Goal: Task Accomplishment & Management: Manage account settings

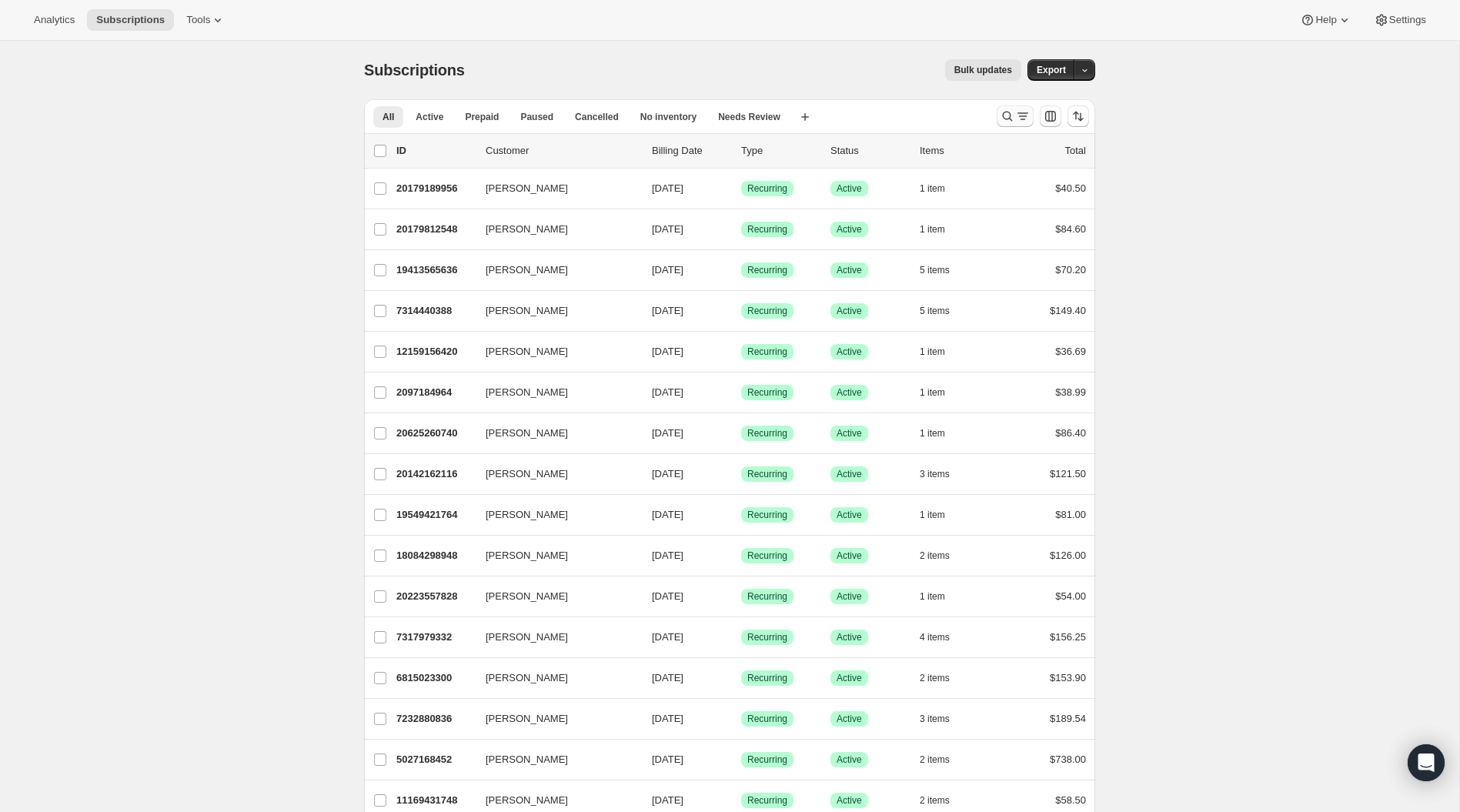
click at [1009, 118] on icon "Search and filter results" at bounding box center [1007, 116] width 15 height 15
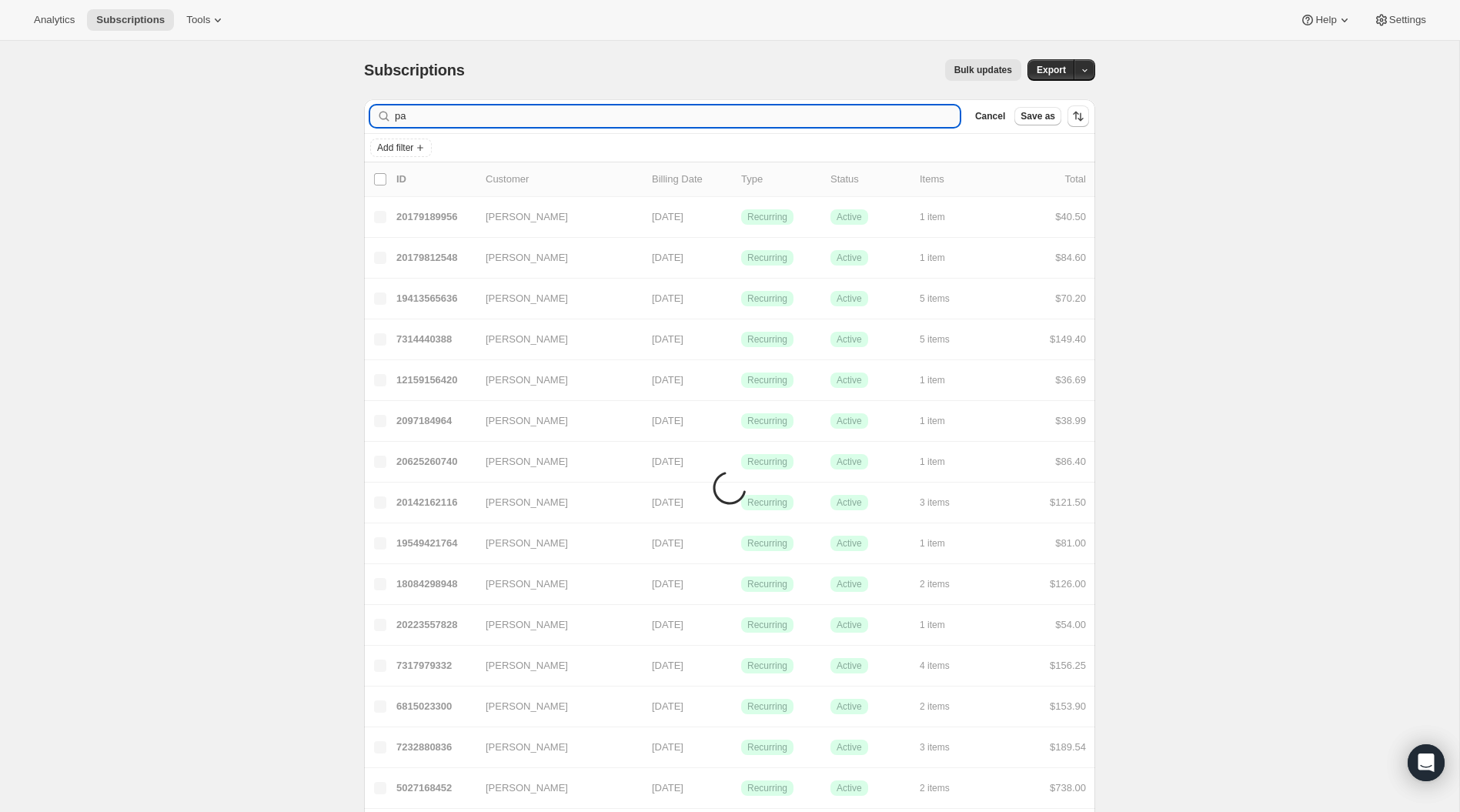
type input "p"
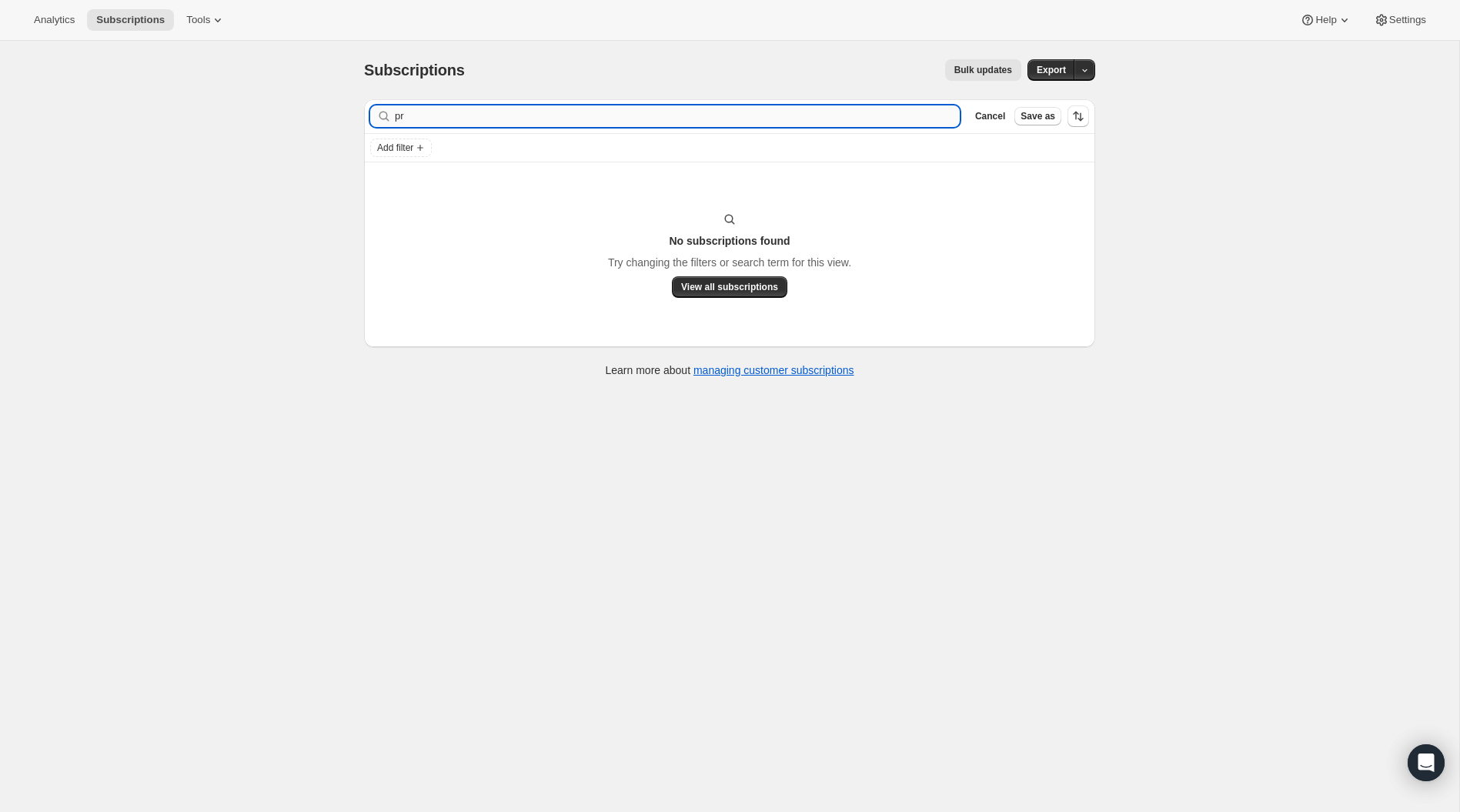
type input "p"
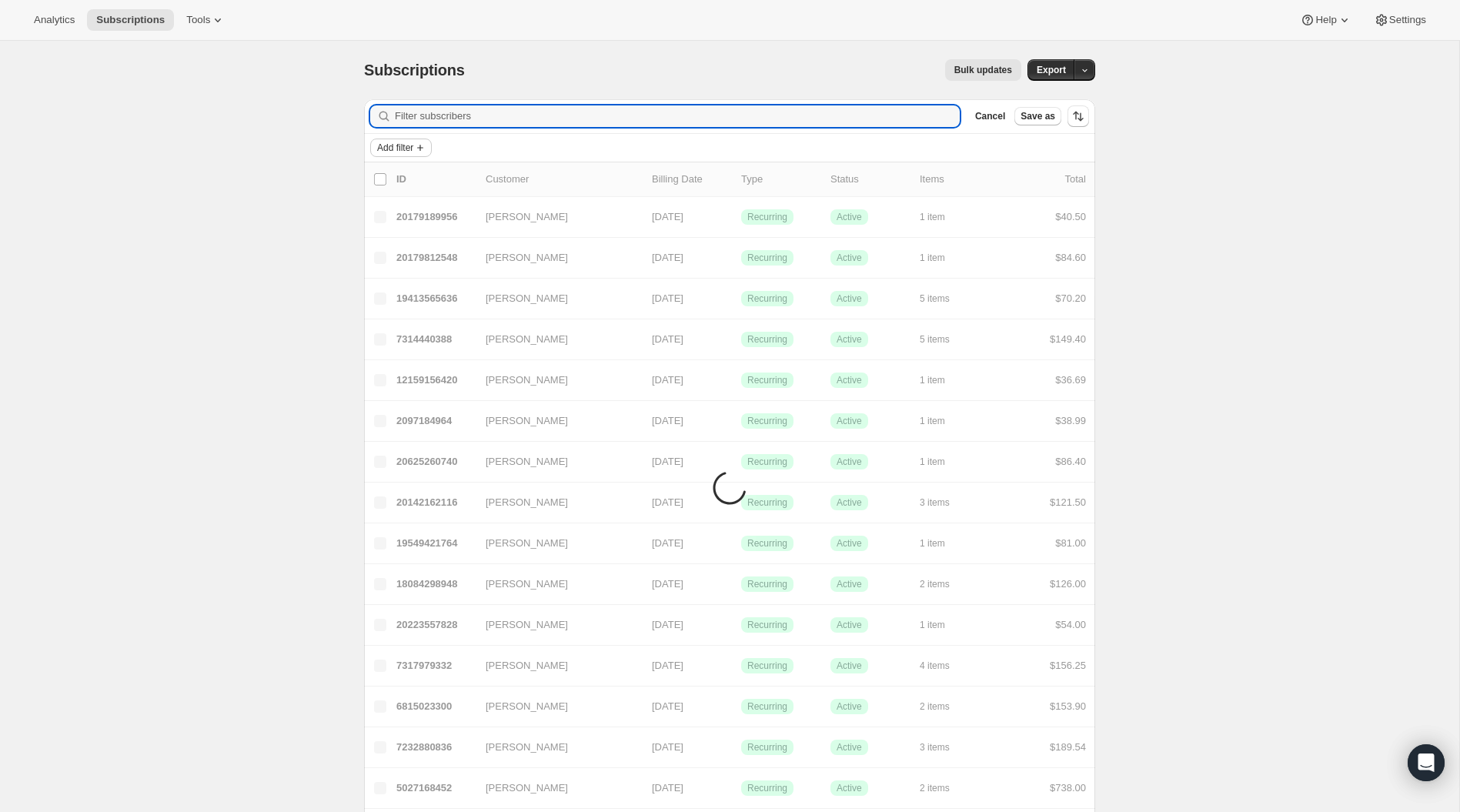
click at [418, 142] on icon "Add filter" at bounding box center [420, 147] width 12 height 12
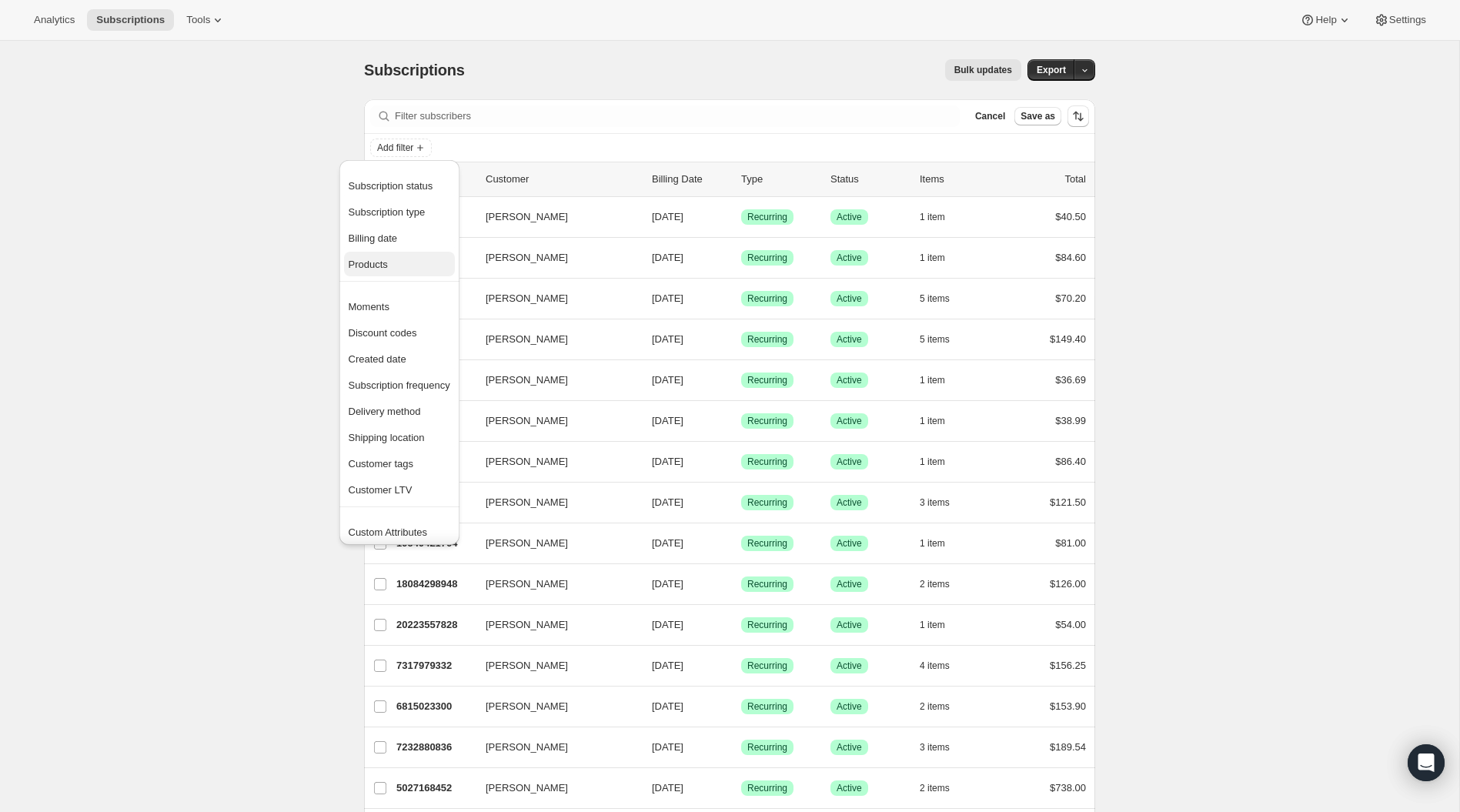
click at [373, 253] on button "Products" at bounding box center [399, 264] width 111 height 25
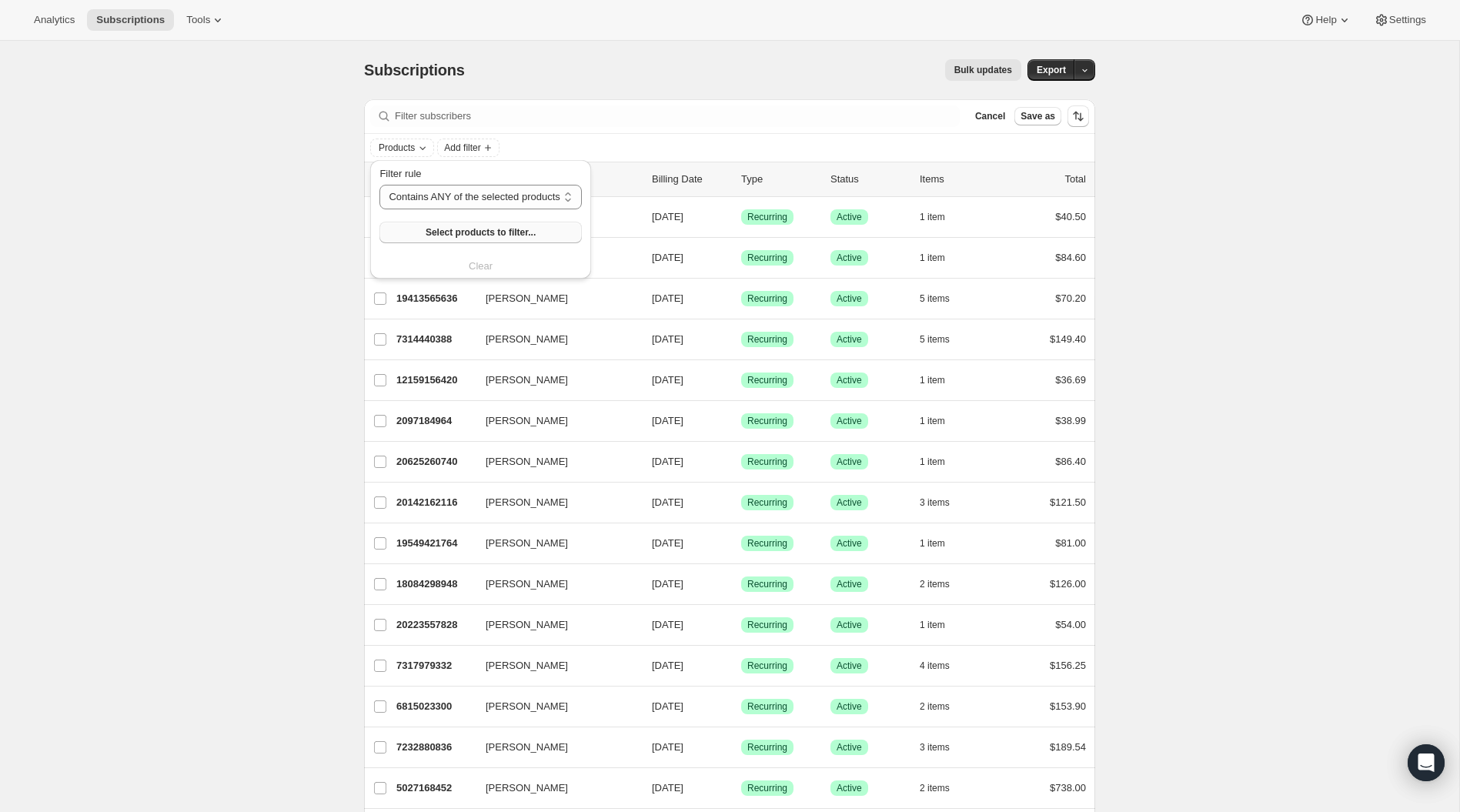
click at [465, 225] on button "Select products to filter..." at bounding box center [480, 232] width 201 height 22
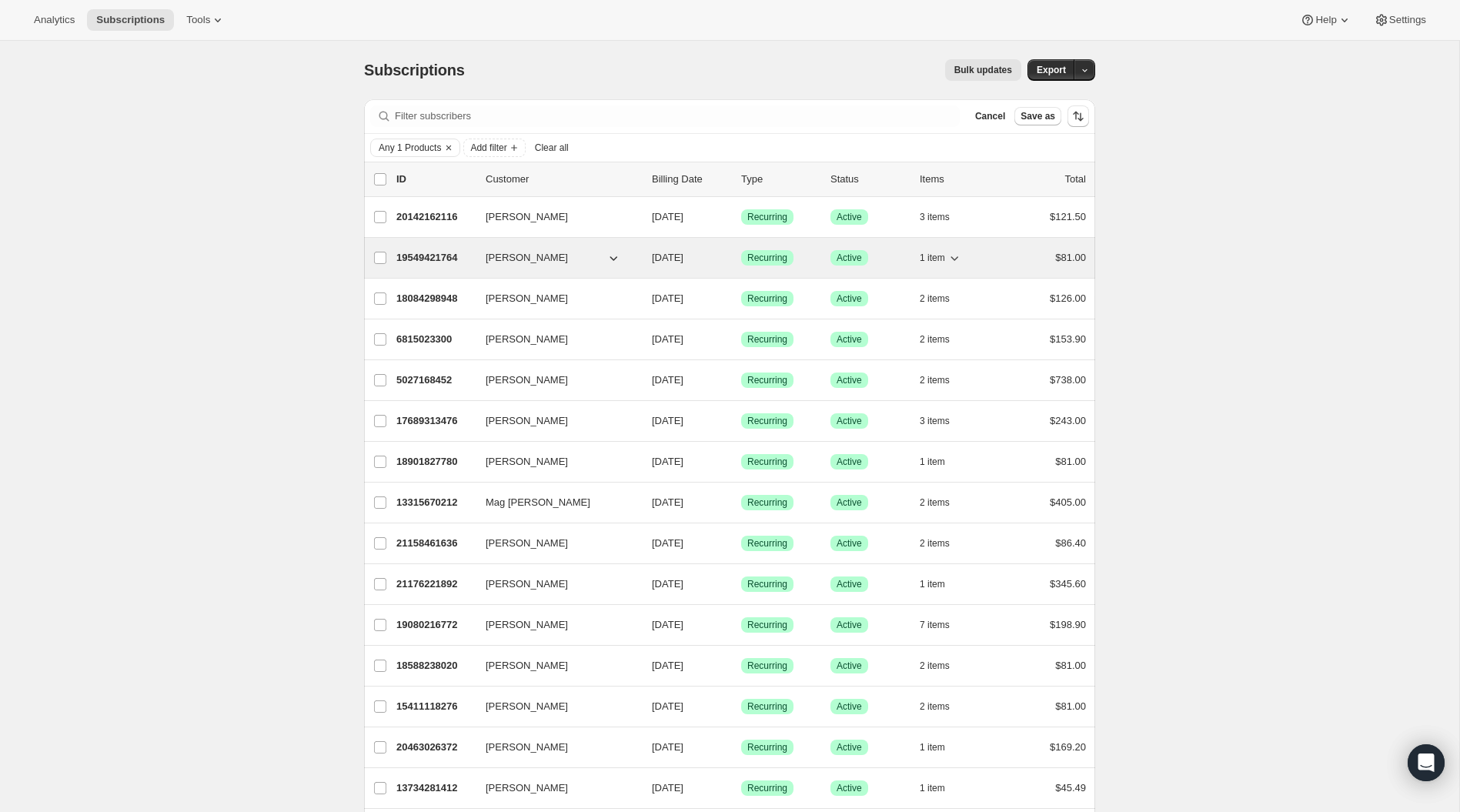
click at [424, 250] on p "19549421764" at bounding box center [434, 257] width 77 height 15
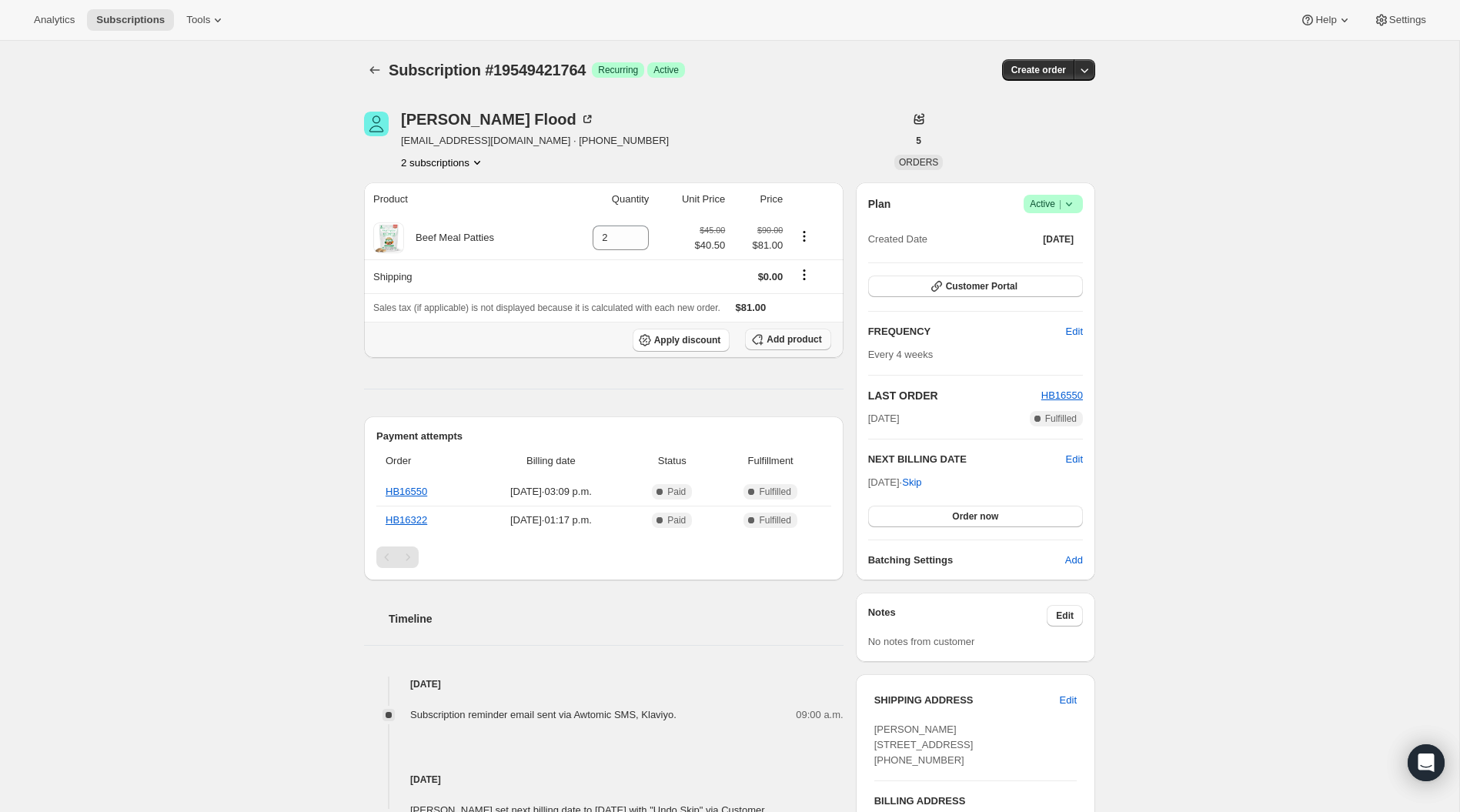
click at [780, 339] on span "Add product" at bounding box center [794, 339] width 55 height 12
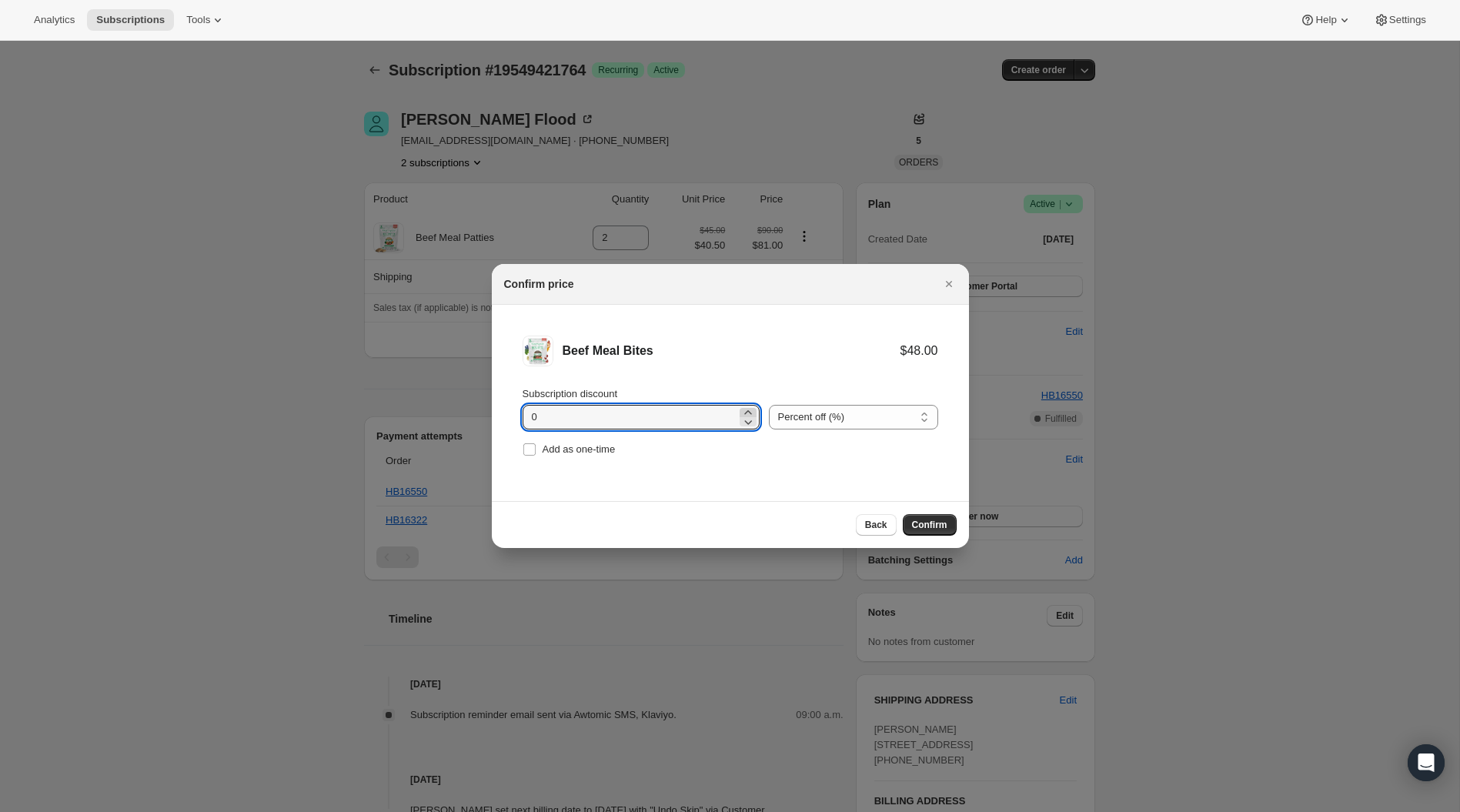
click at [744, 412] on icon ":r100:" at bounding box center [747, 412] width 7 height 4
click at [873, 482] on li "Beef Meal Bites $48.00 $47.04 Subscription discount 2 Percent off (%) Amount of…" at bounding box center [730, 398] width 477 height 186
click at [787, 469] on li "Beef Meal Bites $48.00 $47.04 Subscription discount 2 Percent off (%) Amount of…" at bounding box center [730, 398] width 477 height 186
click at [741, 420] on icon ":r100:" at bounding box center [748, 422] width 15 height 15
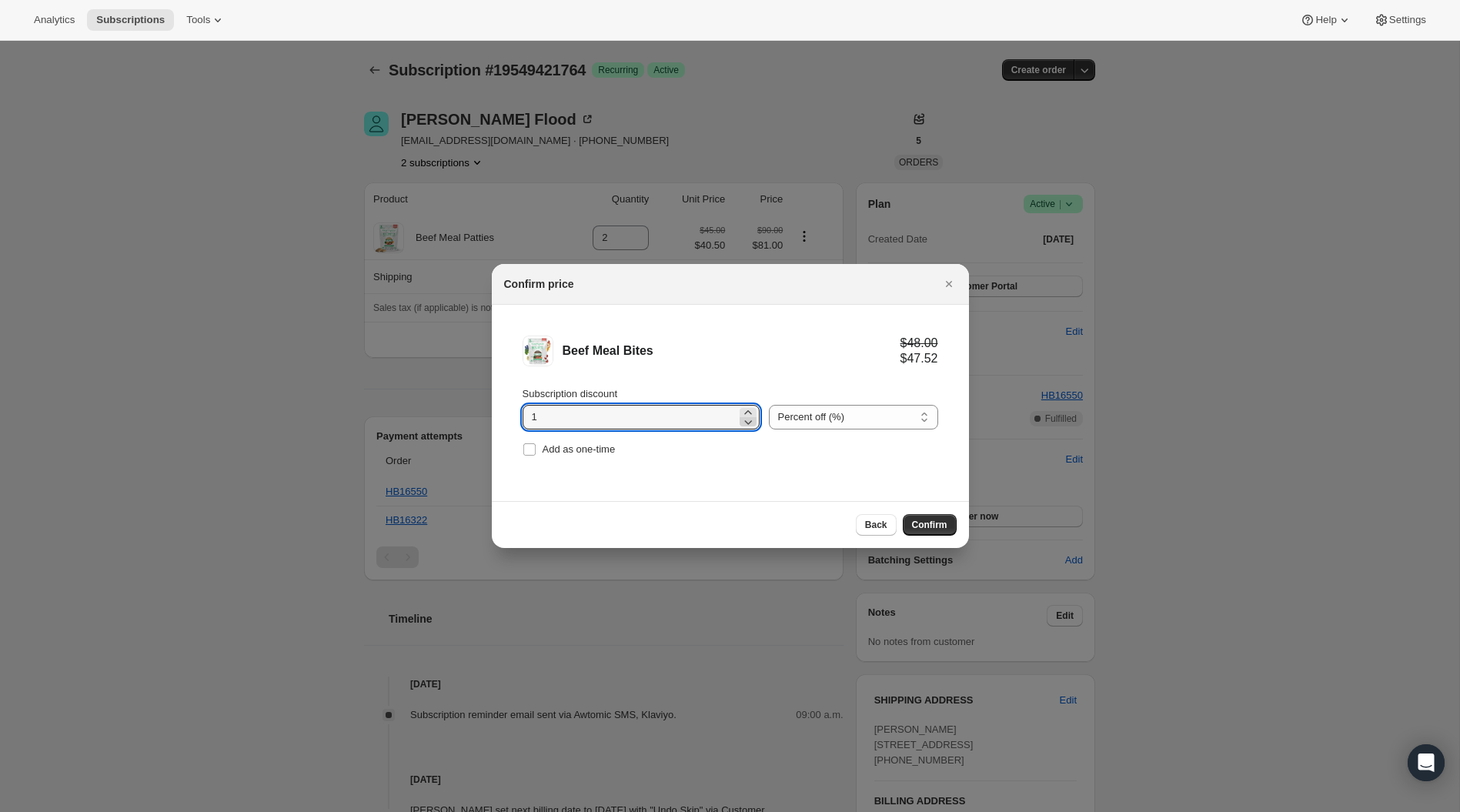
click at [741, 420] on icon ":r100:" at bounding box center [748, 422] width 15 height 15
click at [785, 414] on select "Percent off (%) Amount off ($)" at bounding box center [853, 417] width 169 height 25
click at [601, 420] on input "0" at bounding box center [629, 417] width 214 height 25
click at [744, 491] on div "Beef Meal Bites $48.00 $40.80 Subscription discount 015 Percent off (%) Amount …" at bounding box center [730, 403] width 477 height 197
click at [537, 412] on input "015" at bounding box center [629, 417] width 214 height 25
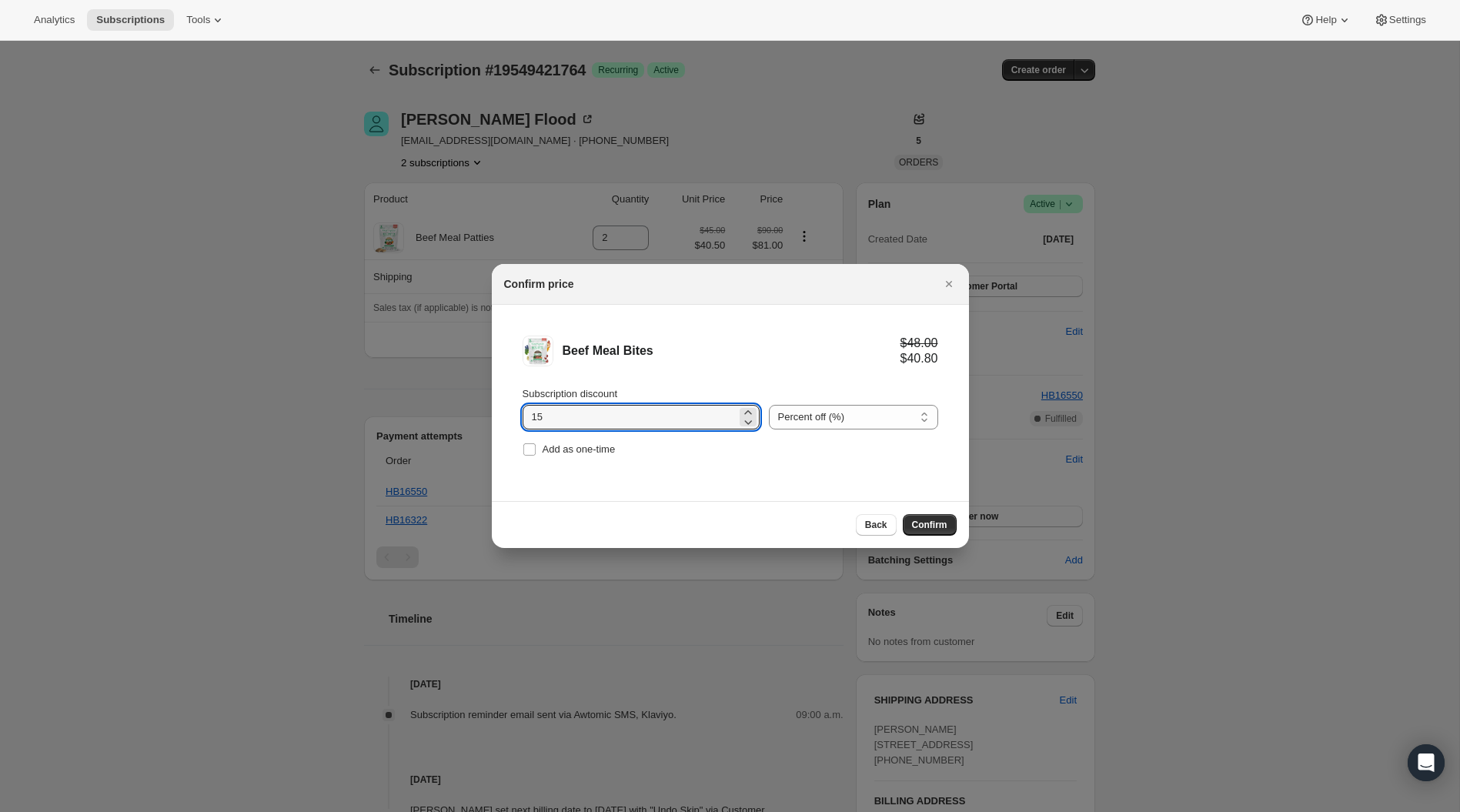
type input "15"
click at [756, 457] on div "Add as one-time" at bounding box center [730, 449] width 415 height 22
click at [676, 409] on input "15" at bounding box center [629, 417] width 214 height 25
click at [938, 519] on span "Confirm" at bounding box center [929, 524] width 35 height 12
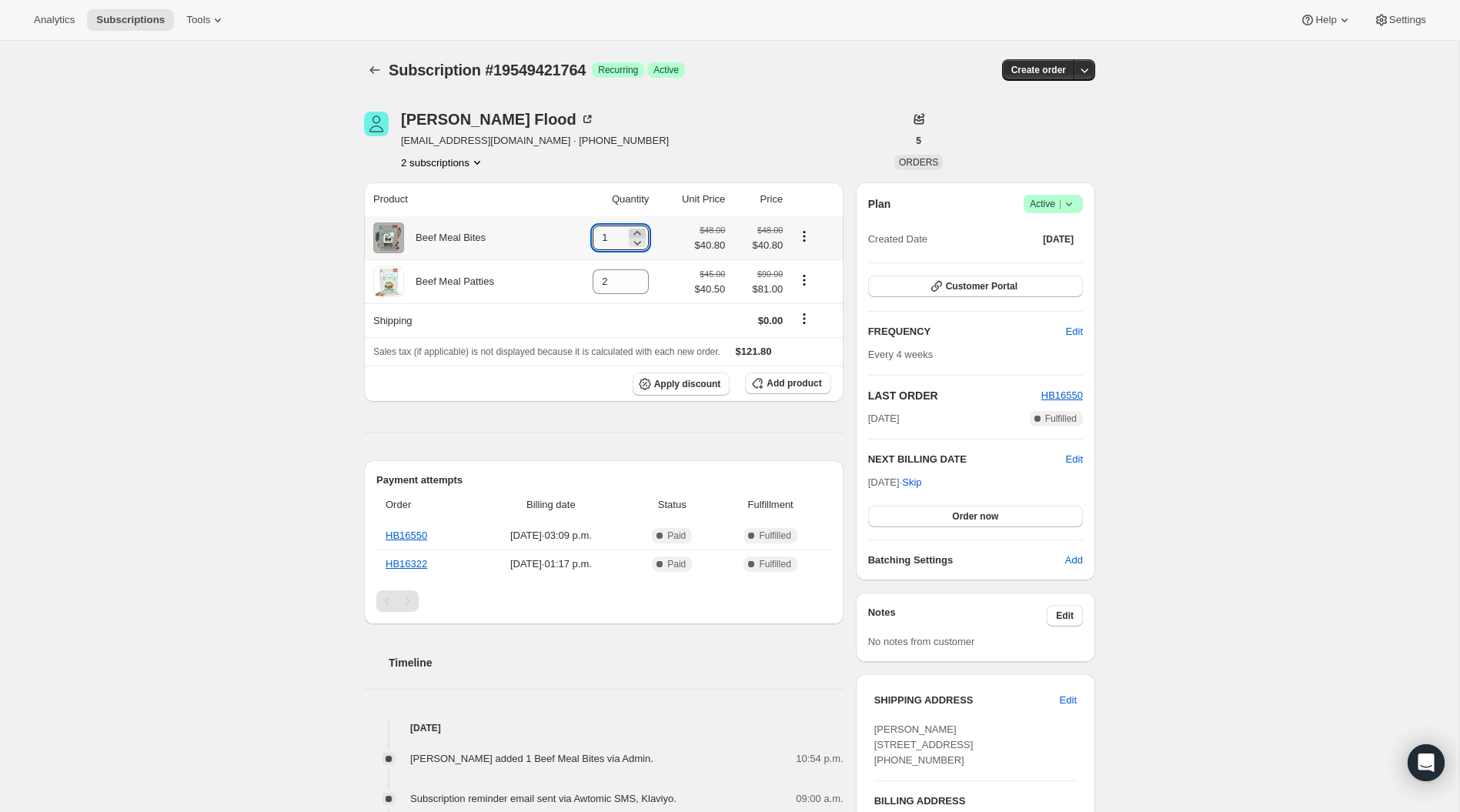
click at [637, 230] on icon at bounding box center [637, 233] width 15 height 15
type input "2"
click at [245, 340] on div "Subscription #19549421764. This page is ready Subscription #19549421764 Success…" at bounding box center [730, 793] width 1459 height 1504
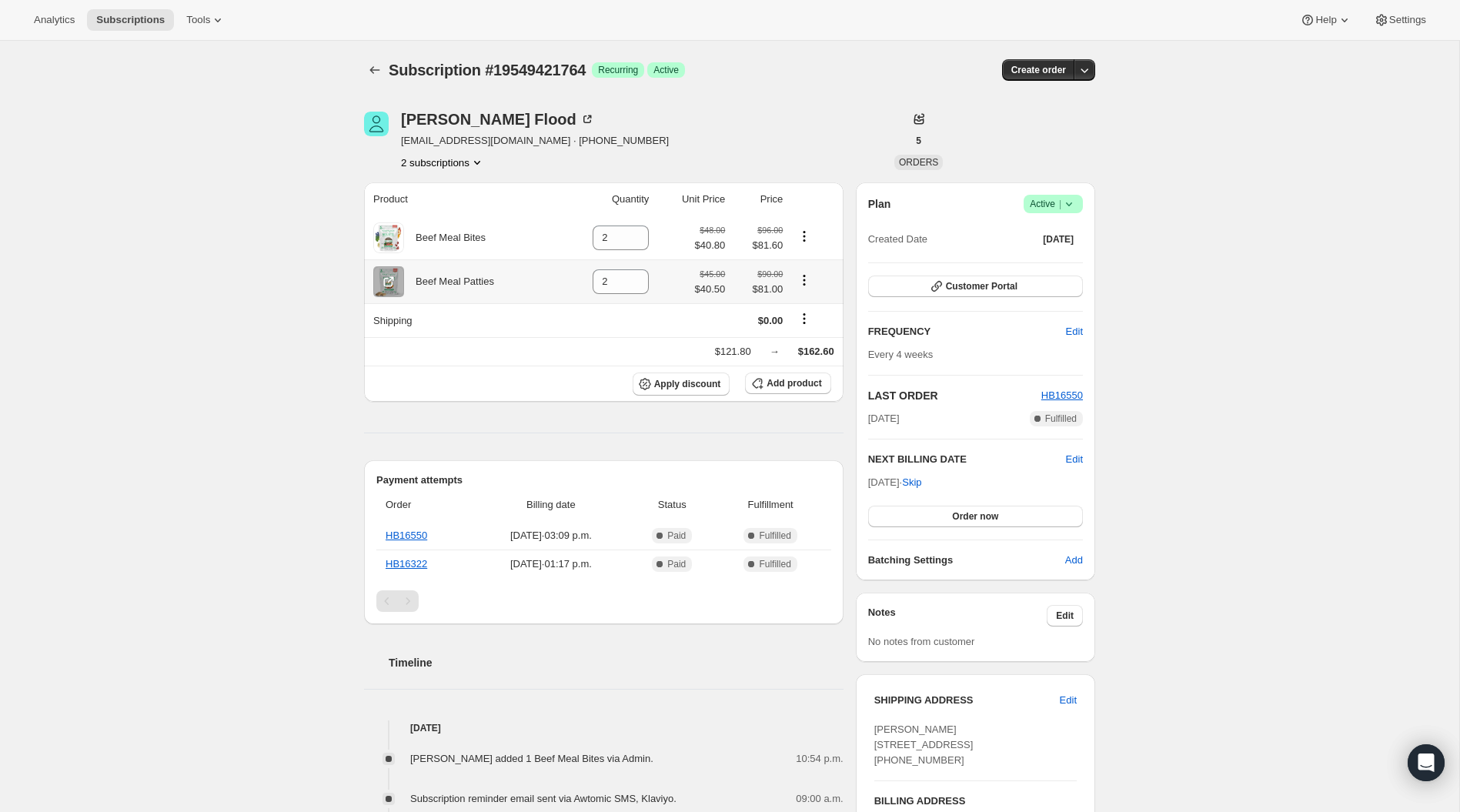
click at [808, 282] on icon "Product actions" at bounding box center [804, 280] width 15 height 15
click at [356, 378] on div "[PERSON_NAME] [EMAIL_ADDRESS][DOMAIN_NAME] · [PHONE_NUMBER] 2 subscriptions 5 O…" at bounding box center [723, 793] width 743 height 1411
click at [799, 322] on icon "Shipping actions" at bounding box center [804, 318] width 15 height 15
click at [812, 277] on icon "Product actions" at bounding box center [804, 280] width 15 height 15
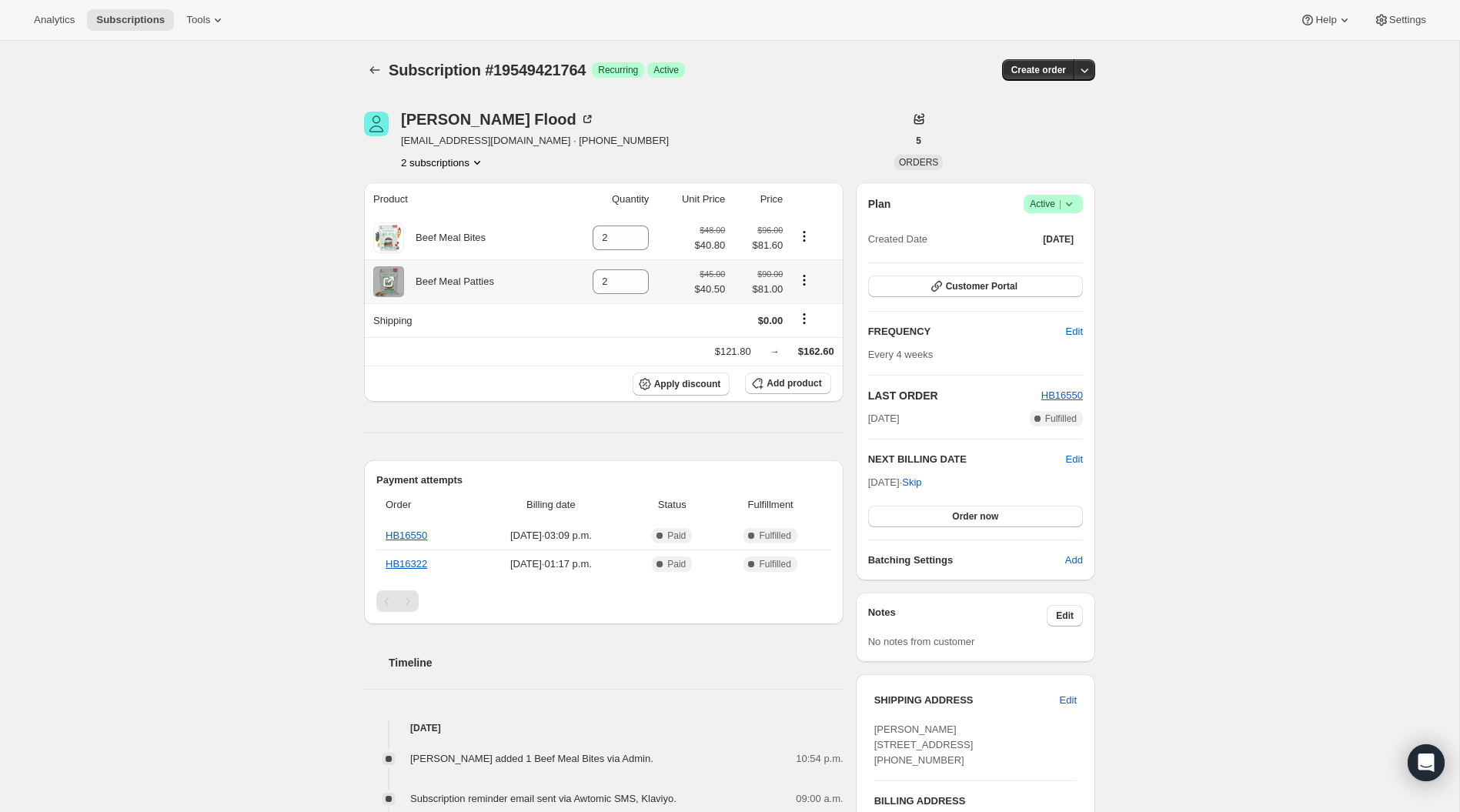
click at [807, 286] on icon "Product actions" at bounding box center [804, 280] width 15 height 15
click at [803, 277] on icon "Product actions" at bounding box center [804, 280] width 15 height 15
click at [488, 464] on div "Payment attempts Order Billing date Status Fulfillment HB16550 [DATE] · 03:09 p…" at bounding box center [603, 541] width 480 height 164
click at [797, 283] on icon "Product actions" at bounding box center [804, 280] width 15 height 15
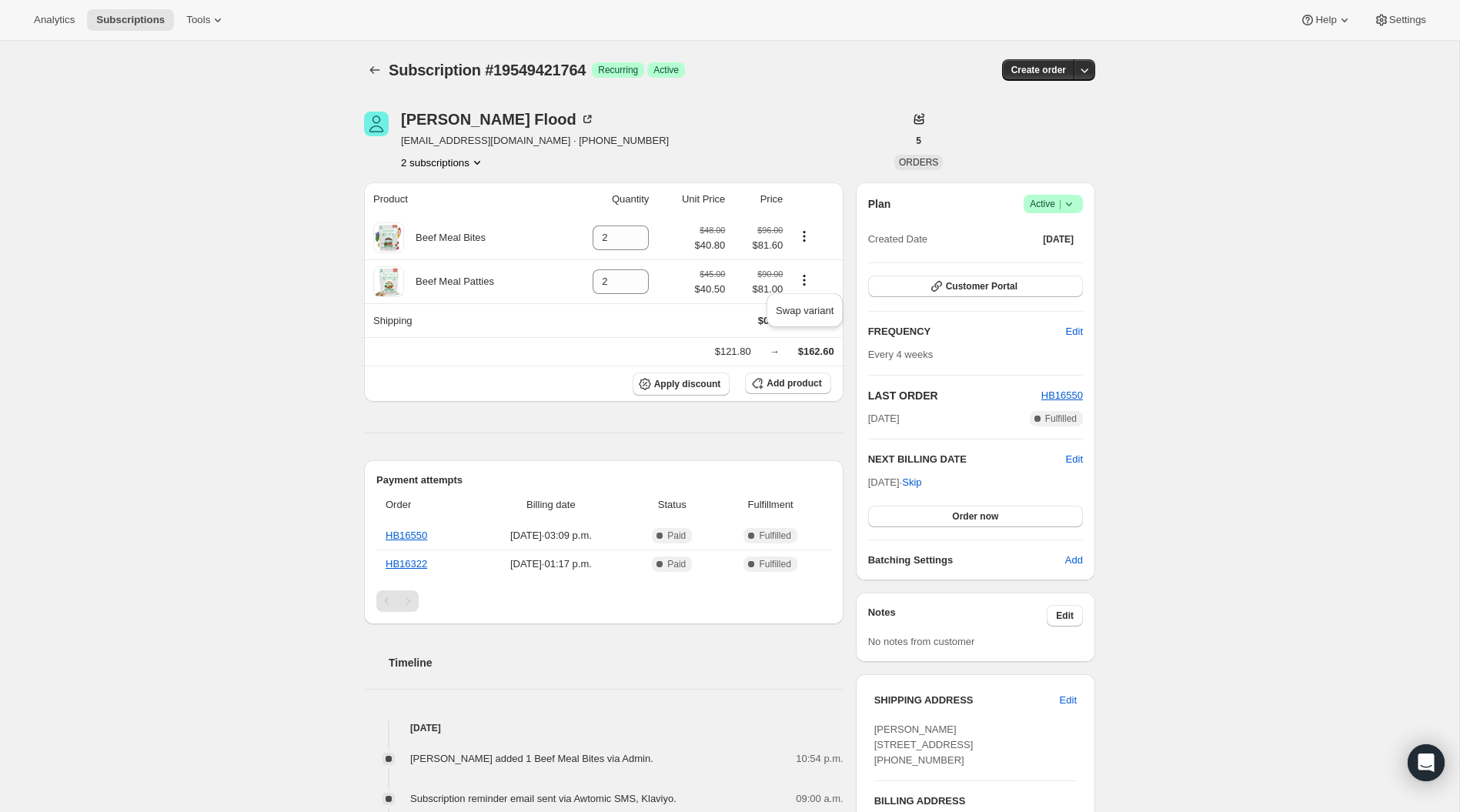
click at [639, 286] on icon at bounding box center [637, 286] width 15 height 15
type input "0"
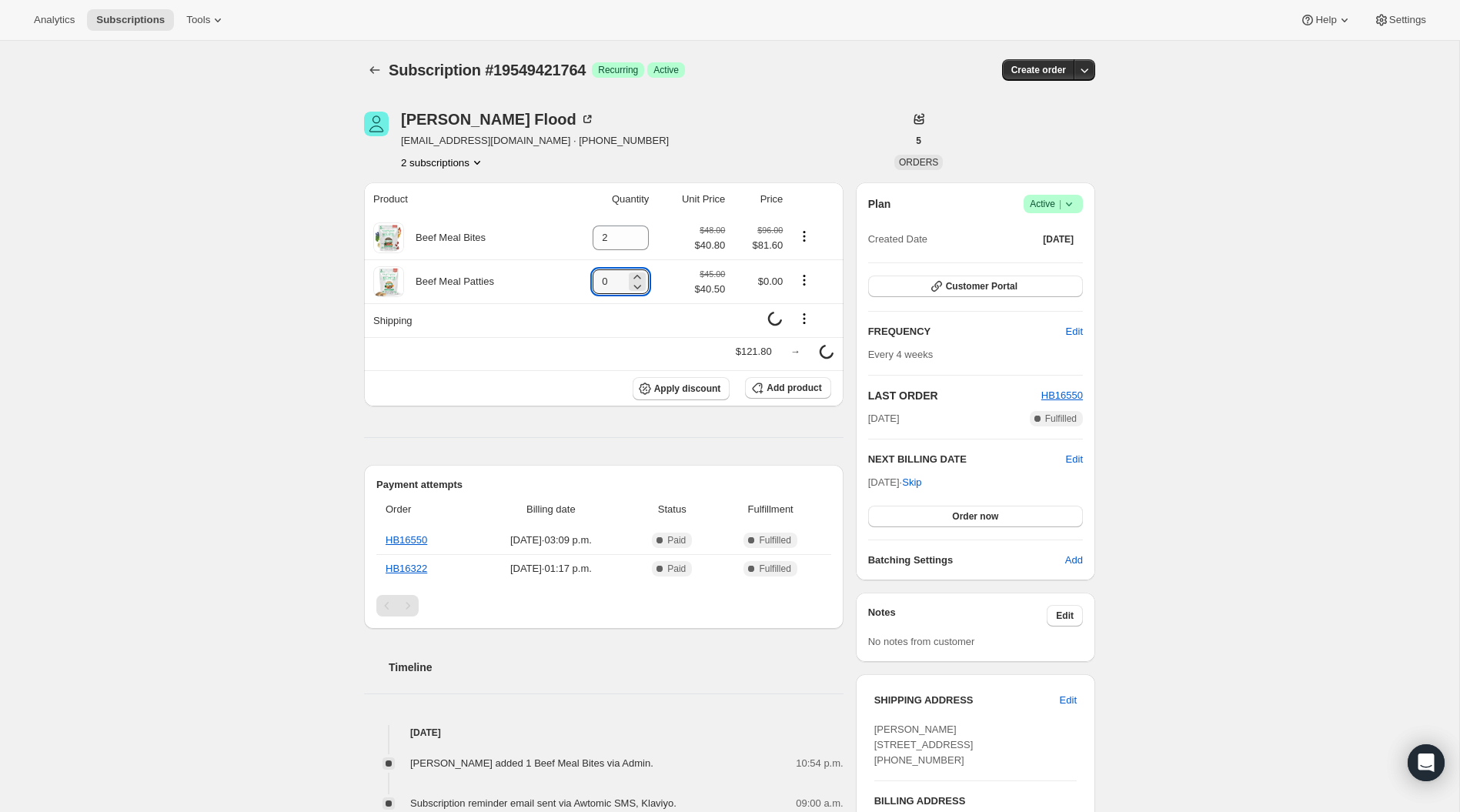
click at [294, 242] on div "Subscription #19549421764. This page is ready Subscription #19549421764 Success…" at bounding box center [730, 795] width 1459 height 1508
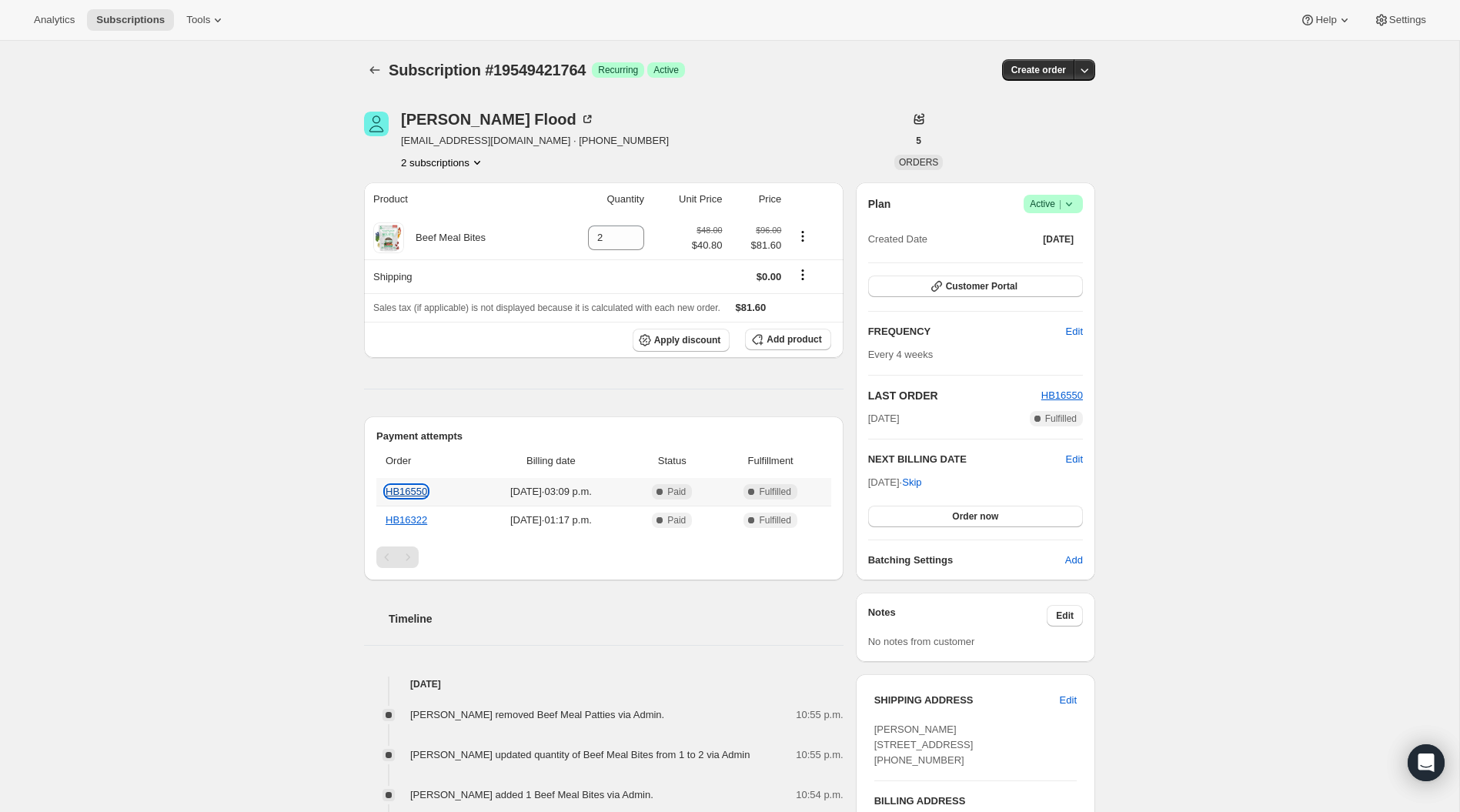
click at [403, 492] on link "HB16550" at bounding box center [407, 491] width 42 height 11
